Goal: Task Accomplishment & Management: Manage account settings

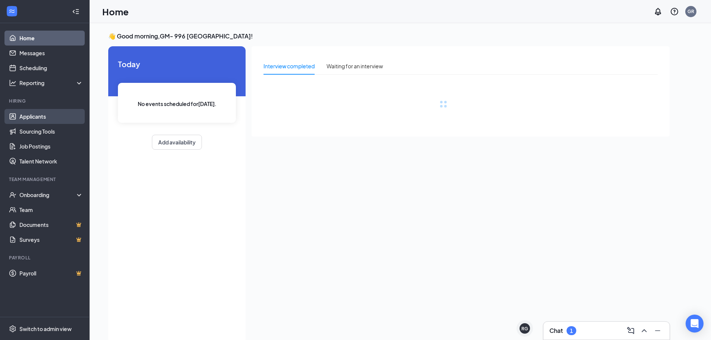
click at [47, 123] on link "Applicants" at bounding box center [51, 116] width 64 height 15
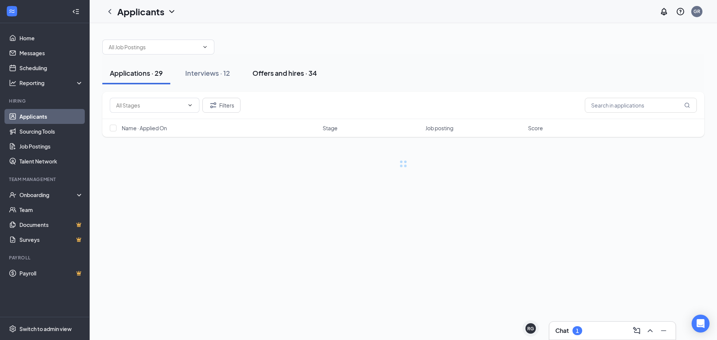
click at [284, 75] on div "Offers and hires · 34" at bounding box center [284, 72] width 65 height 9
